Goal: Check status: Check status

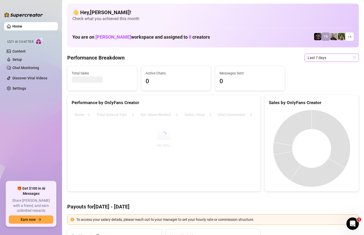
click at [353, 57] on icon "calendar" at bounding box center [354, 57] width 3 height 3
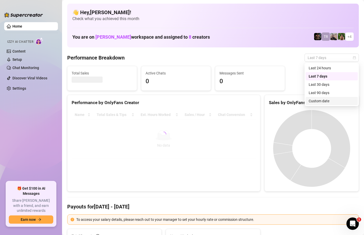
click at [319, 100] on div "Custom date" at bounding box center [331, 101] width 46 height 6
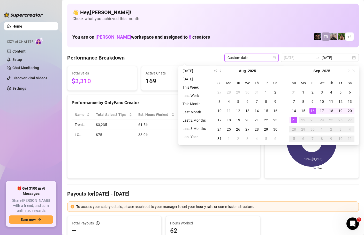
type input "[DATE]"
click at [293, 121] on div "21" at bounding box center [294, 120] width 6 height 6
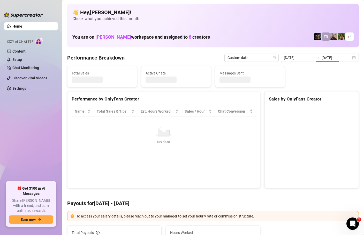
type input "[DATE]"
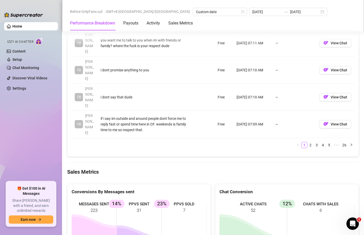
scroll to position [685, 0]
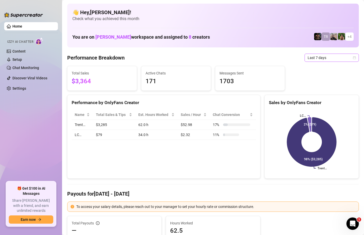
click at [351, 58] on span "Last 7 days" at bounding box center [331, 58] width 48 height 8
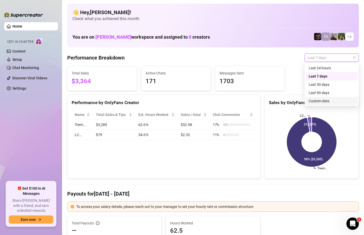
click at [315, 102] on div "Custom date" at bounding box center [331, 101] width 46 height 6
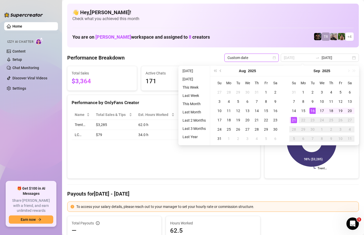
type input "[DATE]"
click at [294, 121] on div "21" at bounding box center [294, 120] width 6 height 6
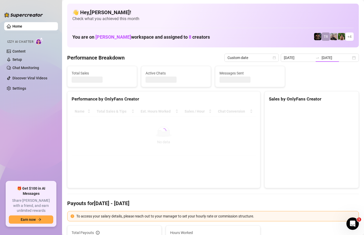
type input "[DATE]"
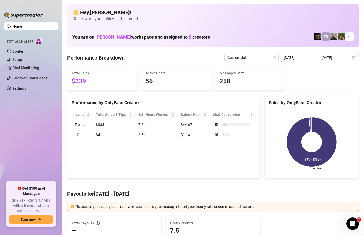
click at [352, 59] on div "[DATE] [DATE]" at bounding box center [319, 58] width 78 height 8
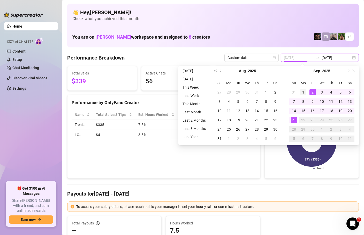
type input "[DATE]"
click at [304, 91] on div "1" at bounding box center [303, 92] width 6 height 6
type input "[DATE]"
click at [294, 120] on div "21" at bounding box center [294, 120] width 6 height 6
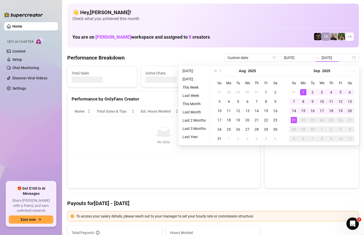
type input "[DATE]"
